Goal: Task Accomplishment & Management: Use online tool/utility

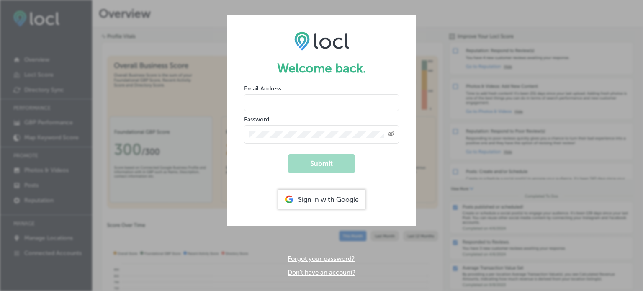
click at [283, 102] on input "email" at bounding box center [321, 102] width 155 height 17
type input "[EMAIL_ADDRESS][DOMAIN_NAME]"
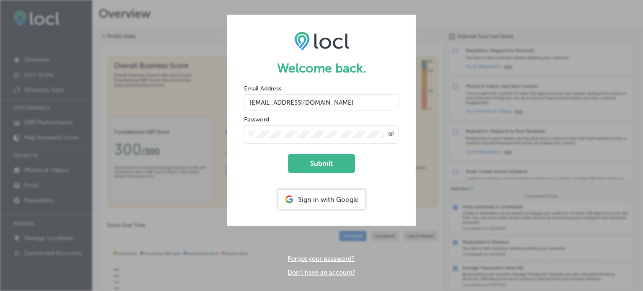
click at [390, 133] on icon "Toggle password visibility" at bounding box center [391, 133] width 7 height 5
click at [529, 25] on div "Welcome back. Email Address [EMAIL_ADDRESS][DOMAIN_NAME] Password Submit Sign i…" at bounding box center [321, 145] width 643 height 291
click at [446, 4] on div "Welcome back. Email Address [EMAIL_ADDRESS][DOMAIN_NAME] Password Submit Sign i…" at bounding box center [321, 145] width 643 height 291
click at [321, 162] on button "Submit" at bounding box center [321, 163] width 67 height 19
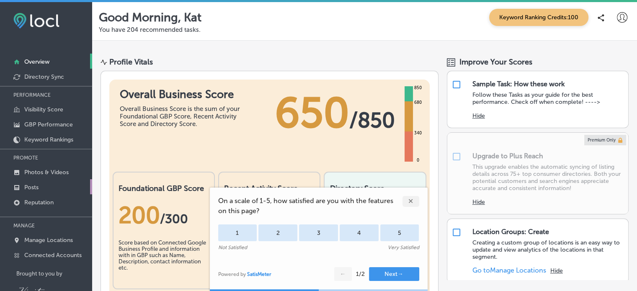
click at [41, 187] on link "Posts" at bounding box center [46, 186] width 92 height 15
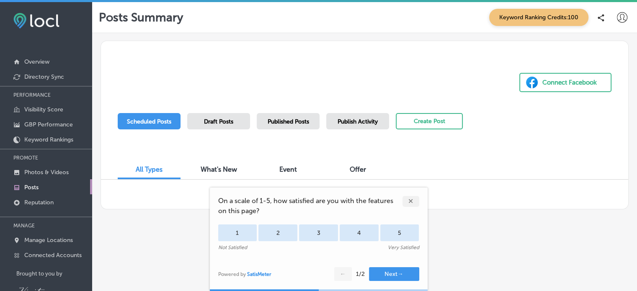
click at [216, 125] on div "Draft Posts" at bounding box center [218, 121] width 63 height 16
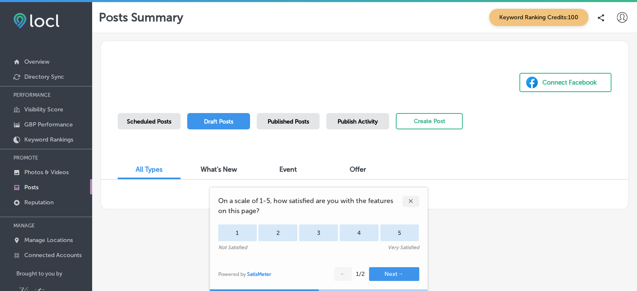
click at [412, 206] on div "✕" at bounding box center [410, 201] width 17 height 11
